Goal: Task Accomplishment & Management: Use online tool/utility

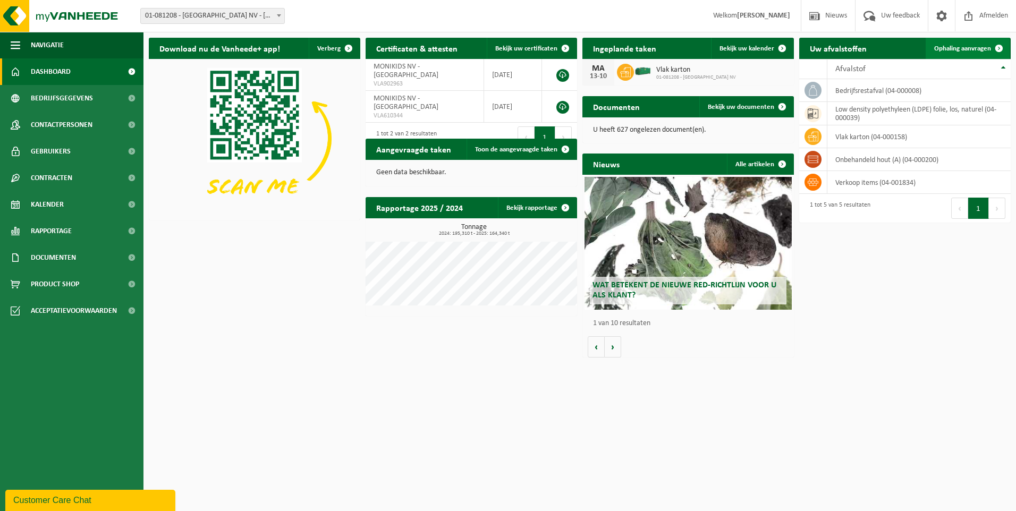
click at [979, 48] on span "Ophaling aanvragen" at bounding box center [962, 48] width 57 height 7
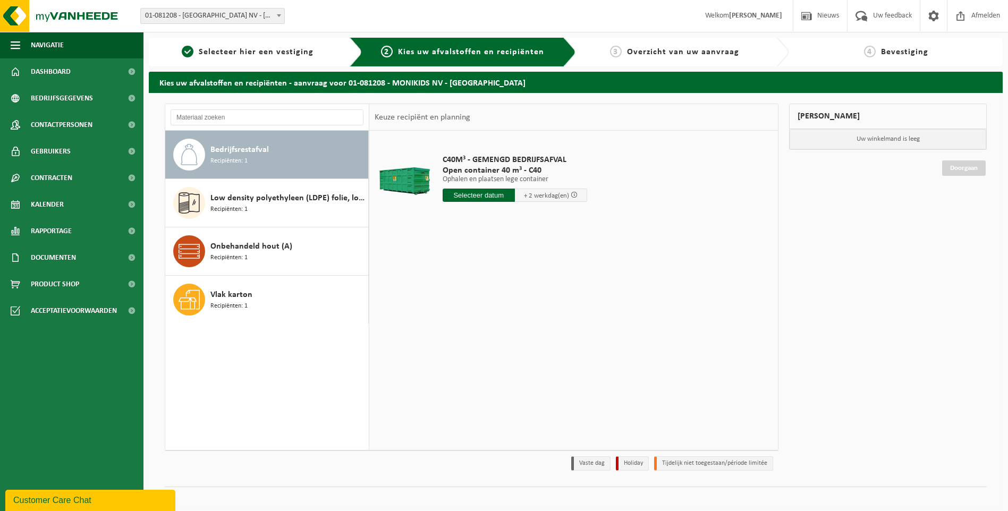
click at [476, 196] on input "text" at bounding box center [479, 195] width 72 height 13
click at [474, 291] on div "14" at bounding box center [471, 289] width 19 height 17
type input "Van [DATE]"
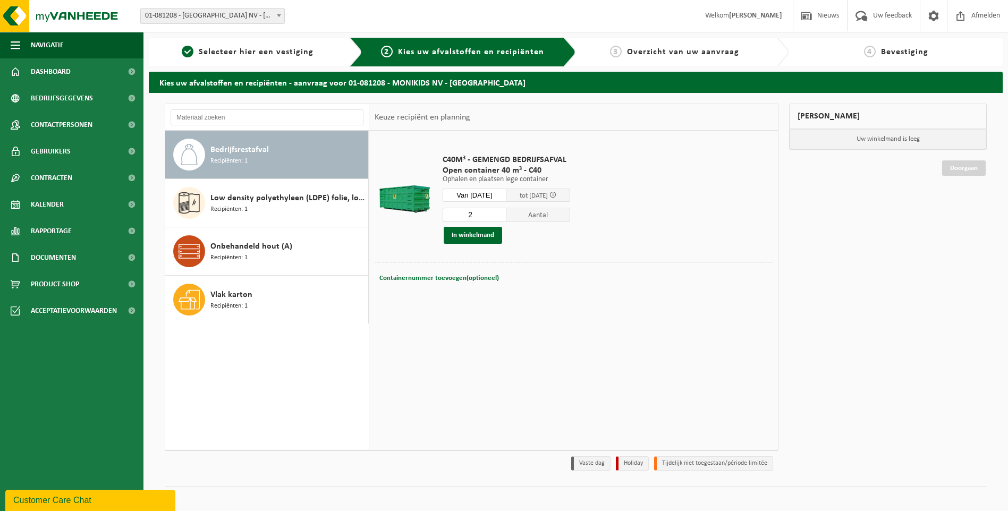
type input "2"
click at [506, 213] on input "2" at bounding box center [475, 215] width 64 height 14
click at [481, 237] on button "In winkelmand" at bounding box center [473, 235] width 58 height 17
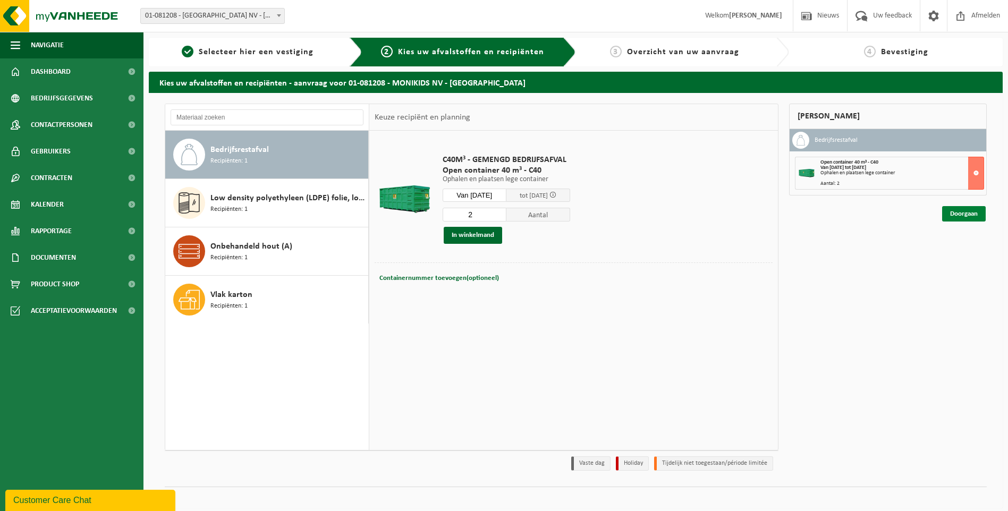
click at [971, 214] on link "Doorgaan" at bounding box center [964, 213] width 44 height 15
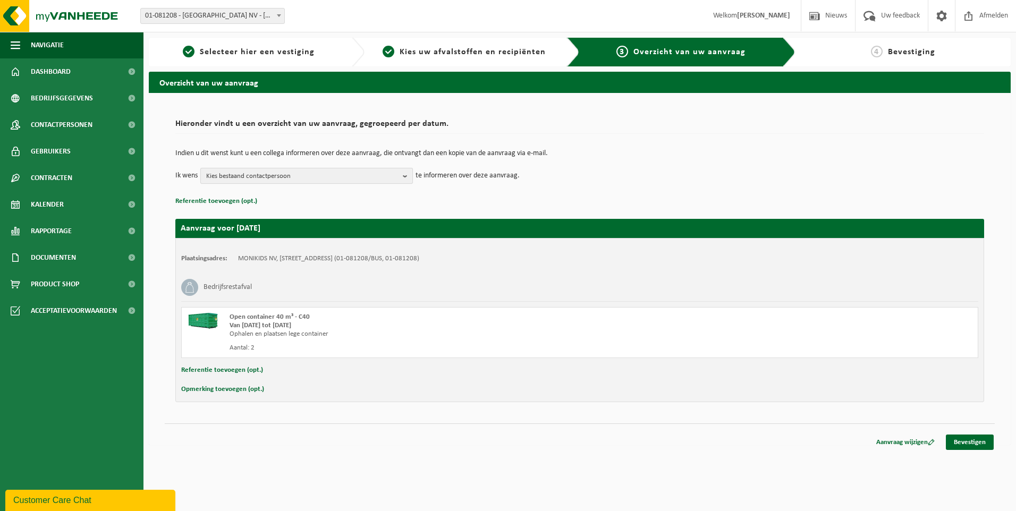
click at [408, 177] on b "button" at bounding box center [408, 175] width 10 height 15
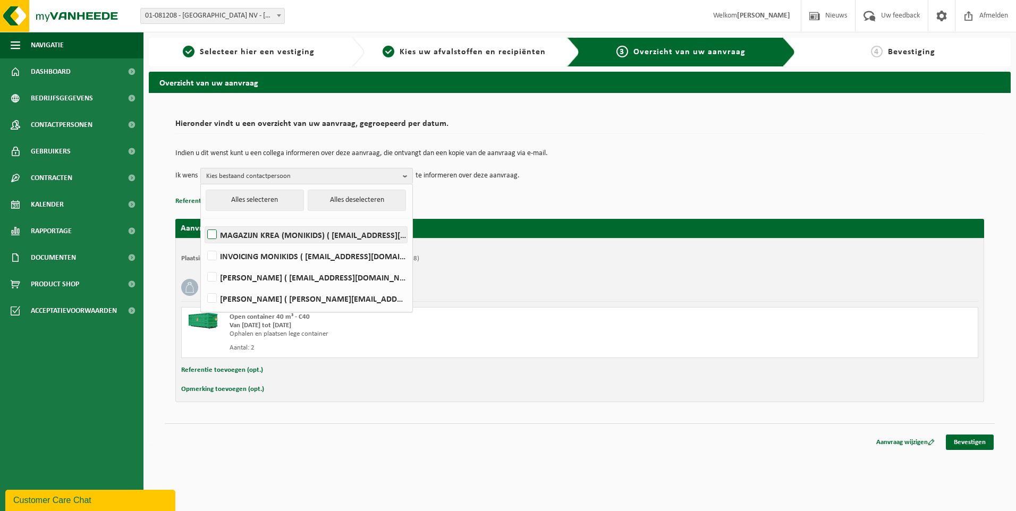
click at [213, 233] on label "MAGAZIJN KREA (MONIKIDS) ( magazijn@krea.be )" at bounding box center [306, 235] width 202 height 16
click at [203, 222] on input "MAGAZIJN KREA (MONIKIDS) ( magazijn@krea.be )" at bounding box center [203, 221] width 1 height 1
checkbox input "true"
click at [970, 441] on link "Bevestigen" at bounding box center [970, 442] width 48 height 15
